Goal: Navigation & Orientation: Find specific page/section

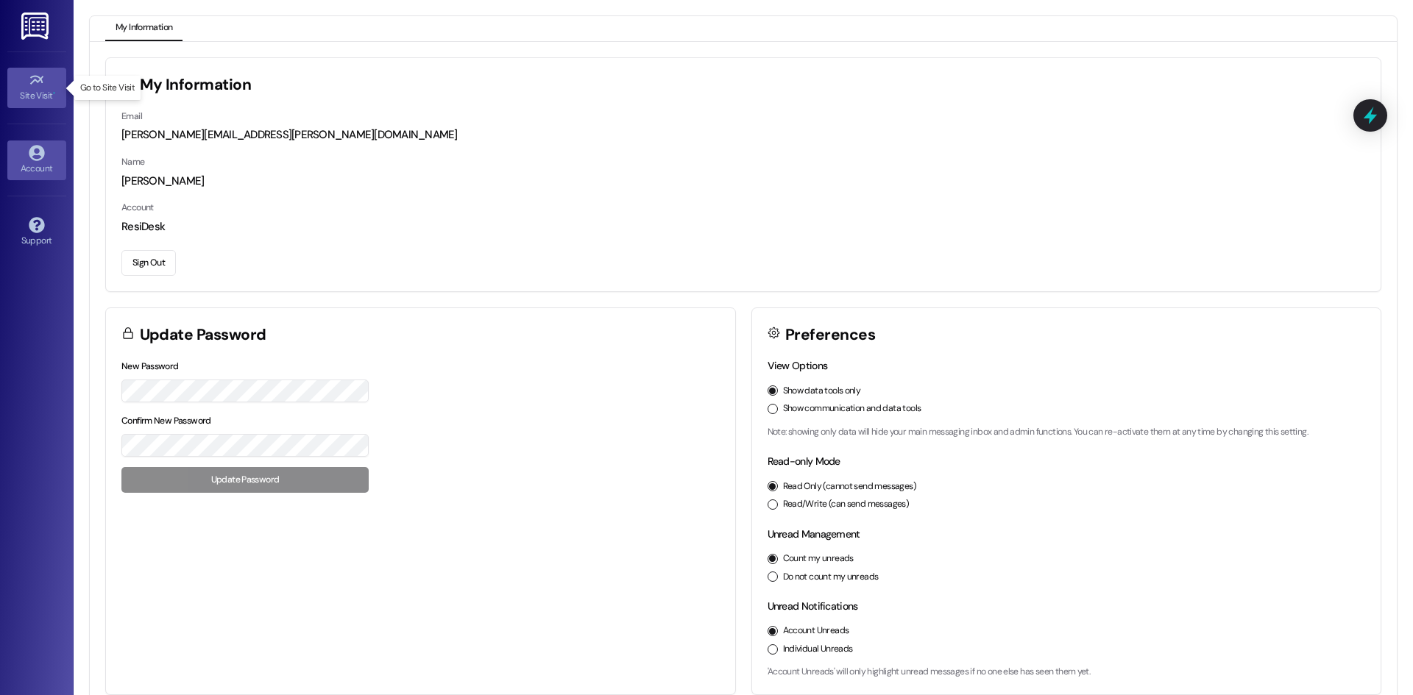
click at [40, 86] on icon at bounding box center [37, 80] width 16 height 16
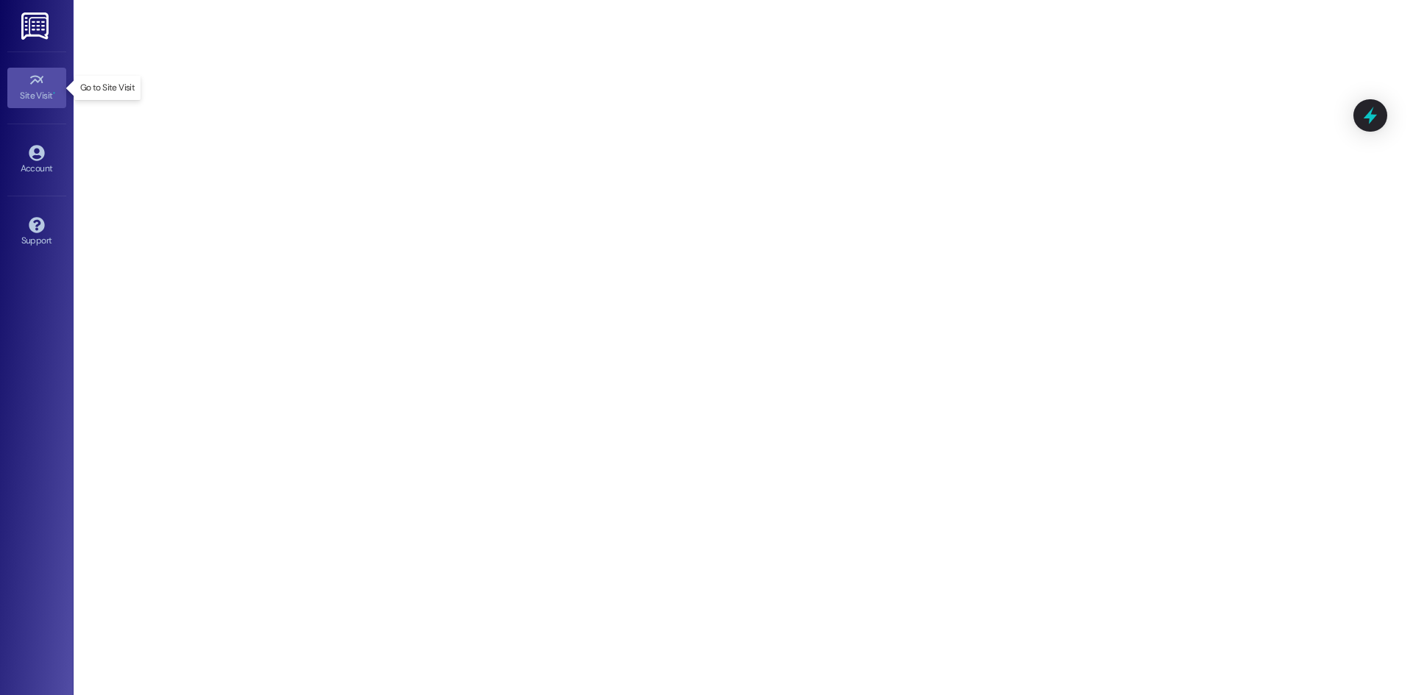
click at [35, 83] on icon at bounding box center [37, 80] width 16 height 16
click at [29, 160] on icon at bounding box center [37, 153] width 16 height 16
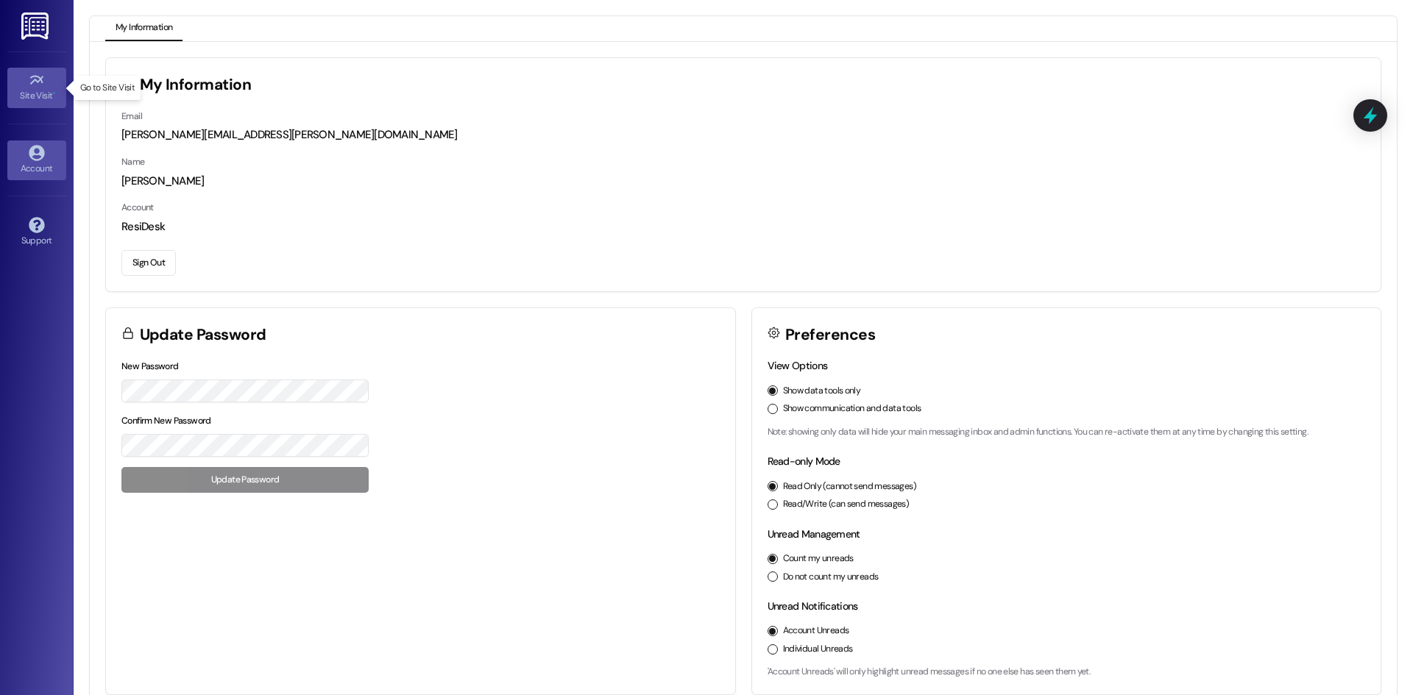
click at [43, 85] on icon at bounding box center [37, 80] width 16 height 16
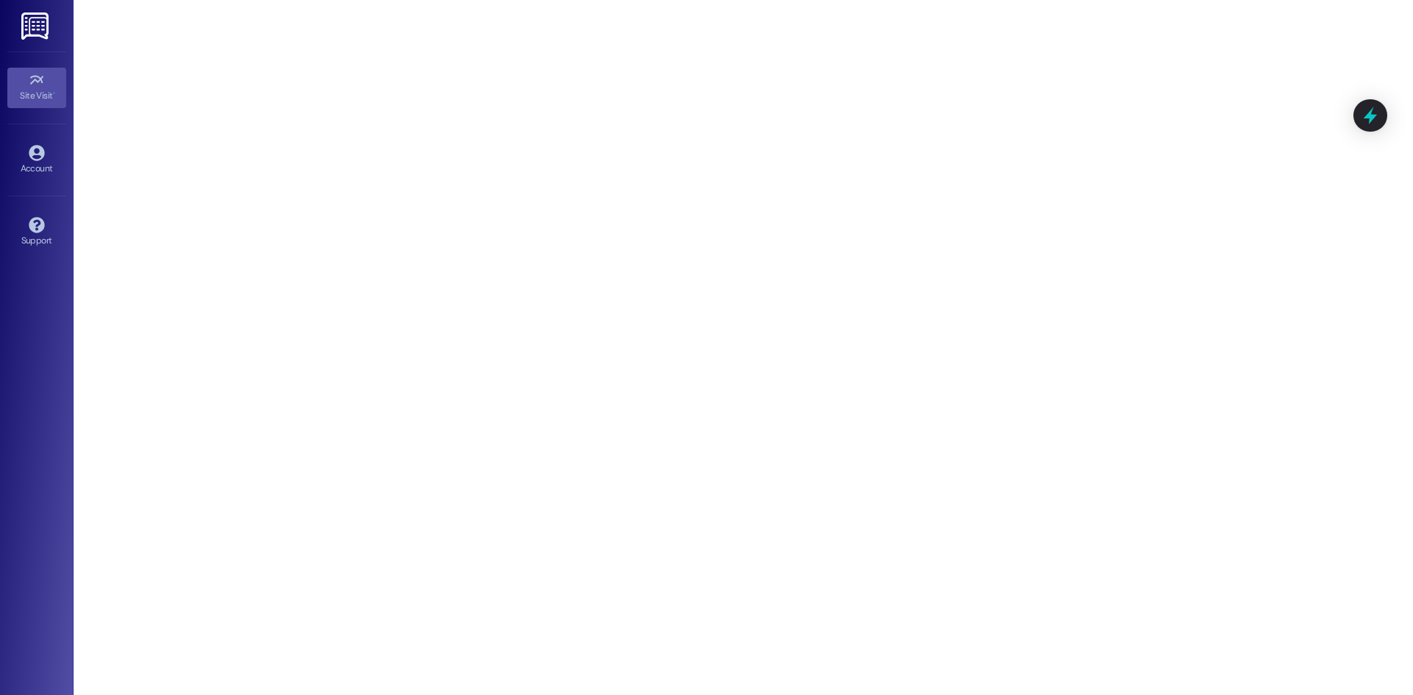
click at [34, 32] on img at bounding box center [36, 26] width 30 height 27
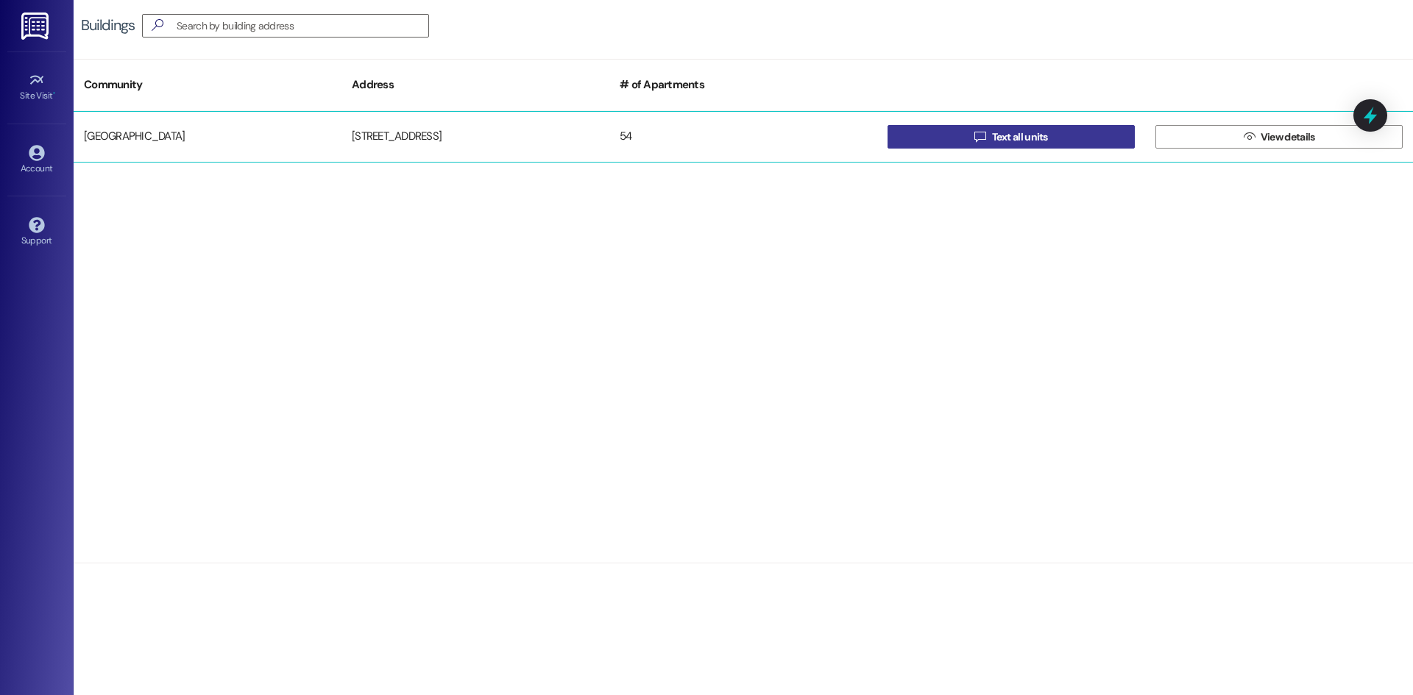
click at [937, 143] on button " Text all units" at bounding box center [1010, 137] width 247 height 24
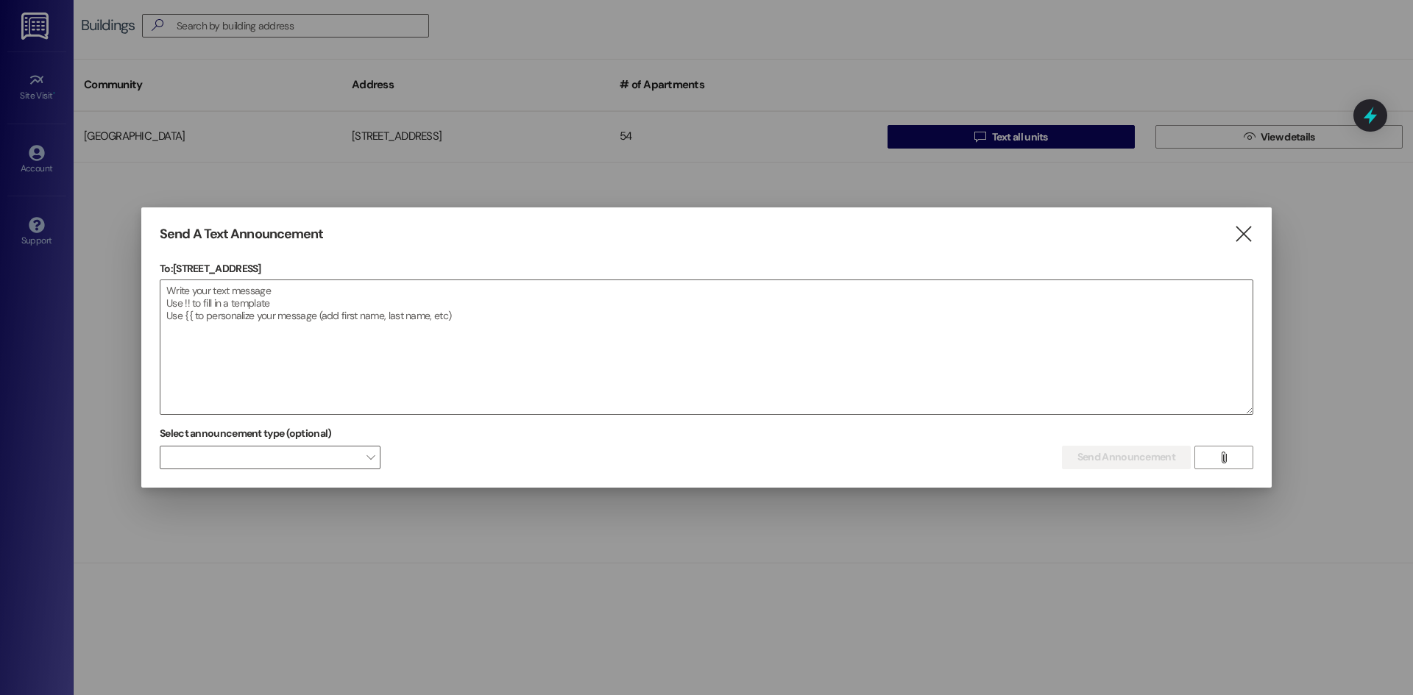
click at [1245, 235] on icon "" at bounding box center [1243, 234] width 20 height 15
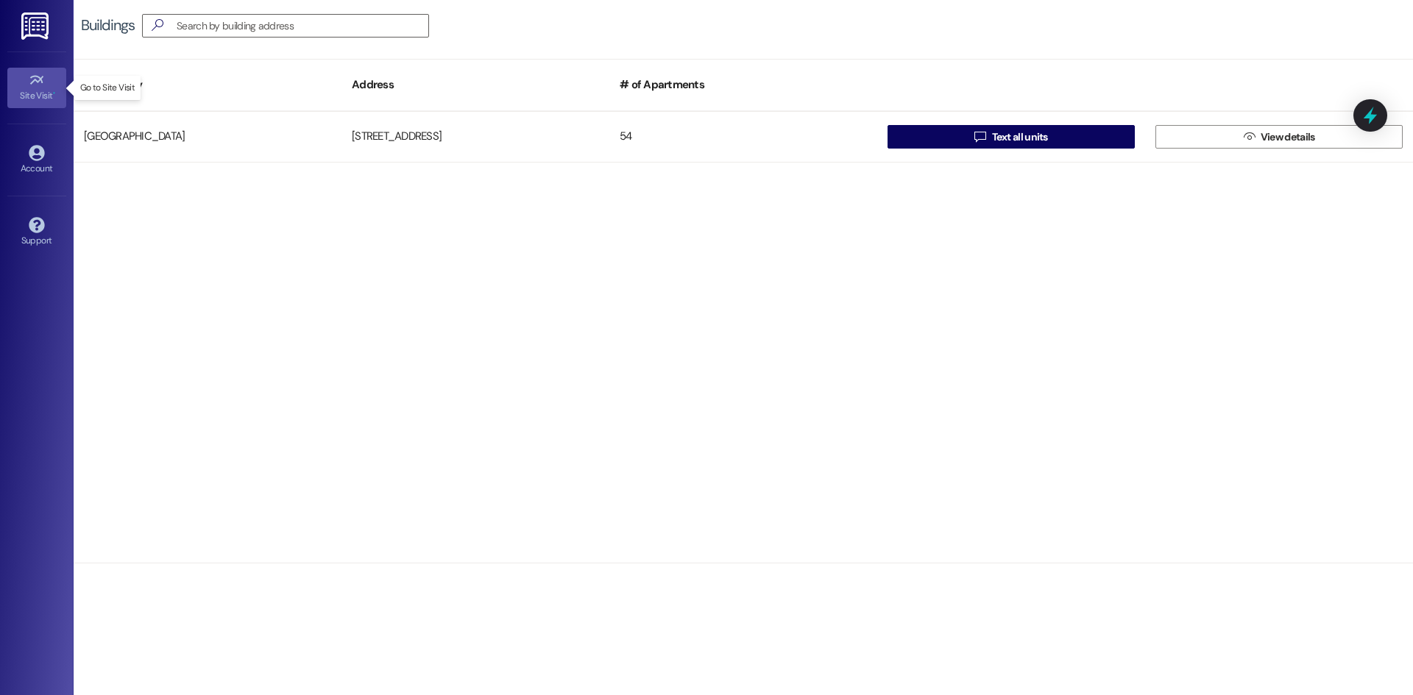
click at [34, 81] on icon at bounding box center [35, 80] width 13 height 9
